Goal: Find specific page/section: Find specific page/section

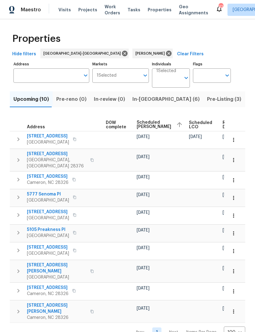
scroll to position [0, 161]
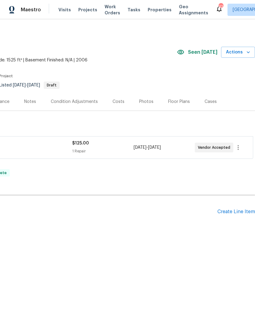
scroll to position [0, 90]
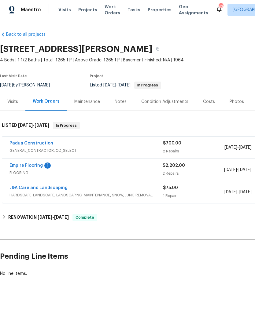
click at [45, 166] on div "1" at bounding box center [47, 165] width 6 height 6
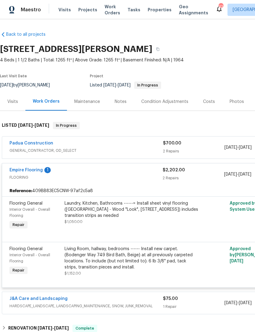
click at [39, 171] on link "Empire Flooring" at bounding box center [25, 170] width 33 height 4
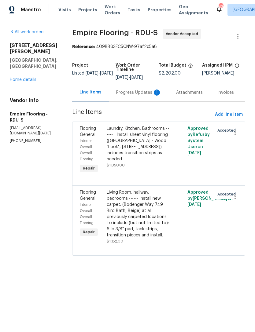
click at [134, 94] on div "Progress Updates 1" at bounding box center [138, 92] width 45 height 6
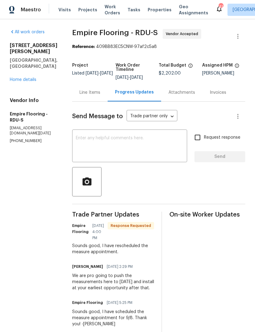
click at [27, 78] on link "Home details" at bounding box center [23, 80] width 27 height 4
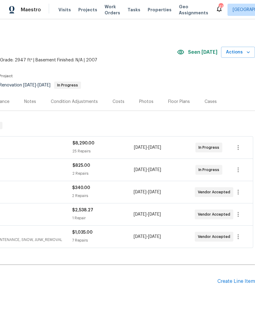
scroll to position [0, 90]
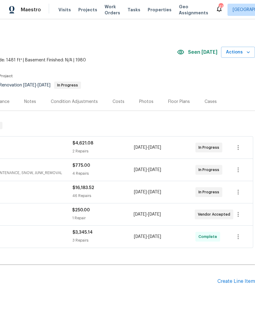
scroll to position [0, 90]
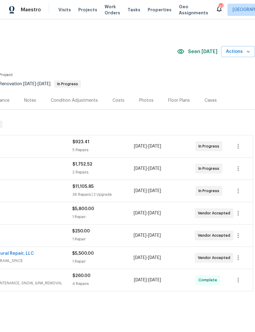
scroll to position [0, 90]
